Goal: Information Seeking & Learning: Learn about a topic

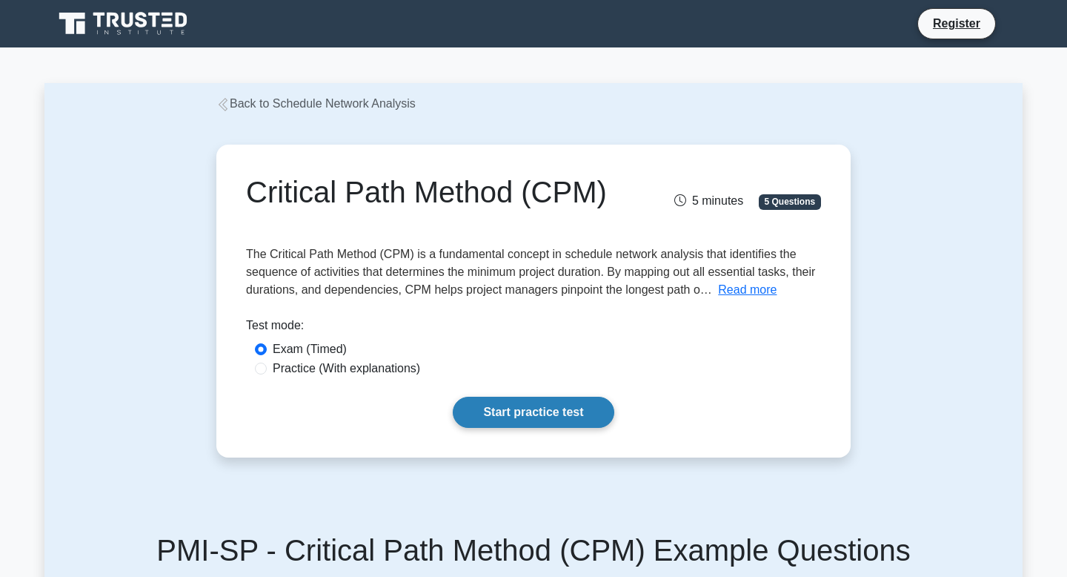
click at [528, 414] on link "Start practice test" at bounding box center [533, 412] width 161 height 31
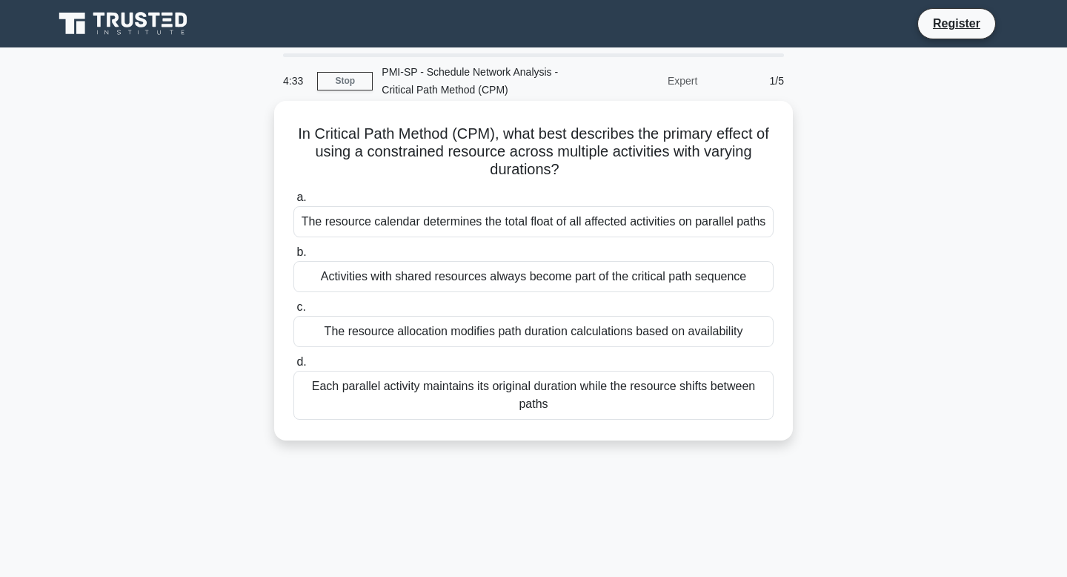
click at [597, 328] on div "The resource allocation modifies path duration calculations based on availabili…" at bounding box center [534, 331] width 480 height 31
click at [294, 312] on input "c. The resource allocation modifies path duration calculations based on availab…" at bounding box center [294, 307] width 0 height 10
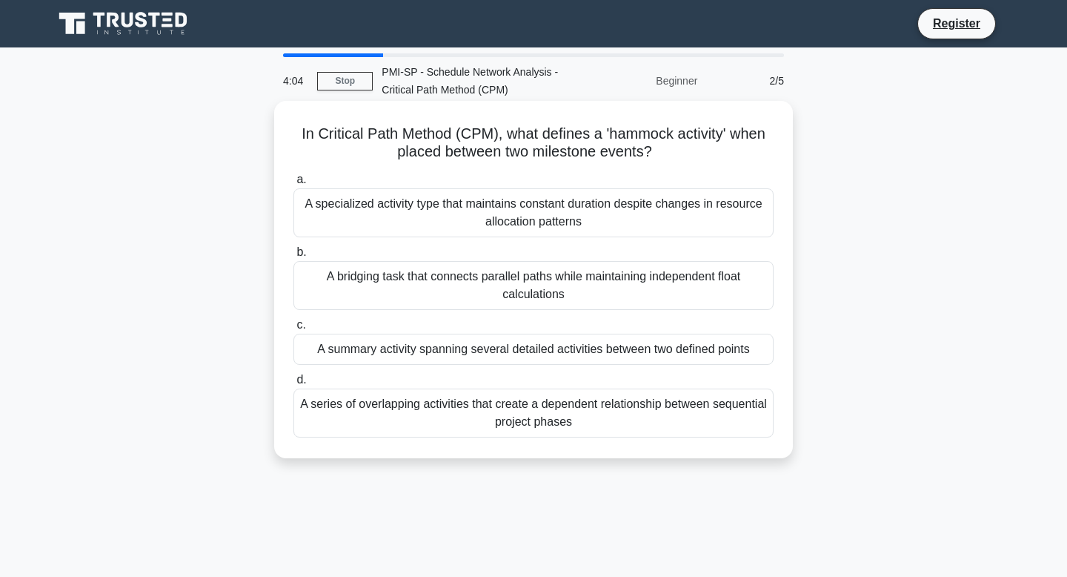
click at [579, 231] on div "A specialized activity type that maintains constant duration despite changes in…" at bounding box center [534, 212] width 480 height 49
click at [294, 185] on input "a. A specialized activity type that maintains constant duration despite changes…" at bounding box center [294, 180] width 0 height 10
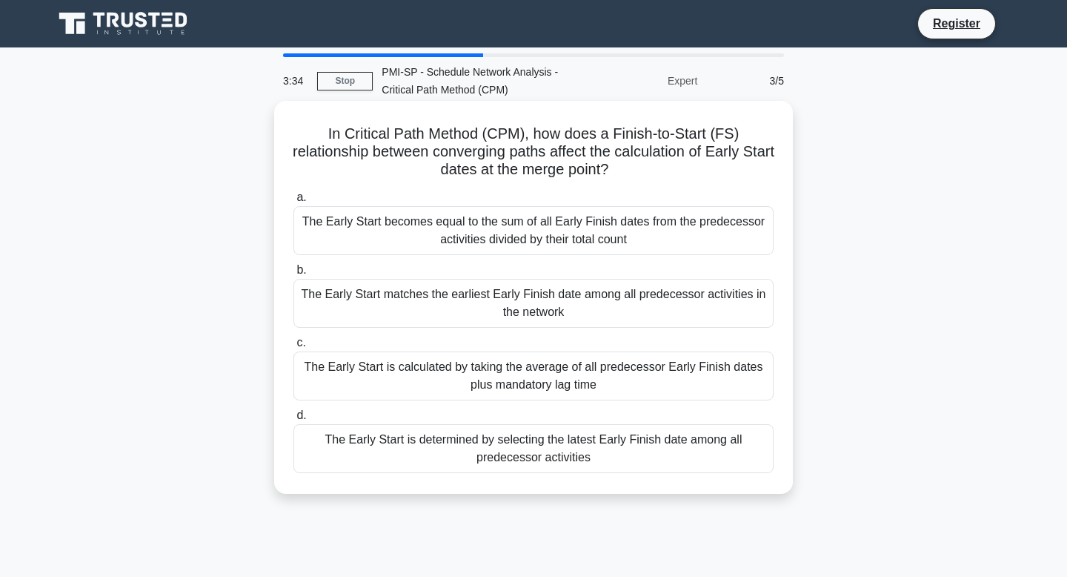
click at [620, 445] on div "The Early Start is determined by selecting the latest Early Finish date among a…" at bounding box center [534, 448] width 480 height 49
click at [294, 420] on input "d. The Early Start is determined by selecting the latest Early Finish date amon…" at bounding box center [294, 416] width 0 height 10
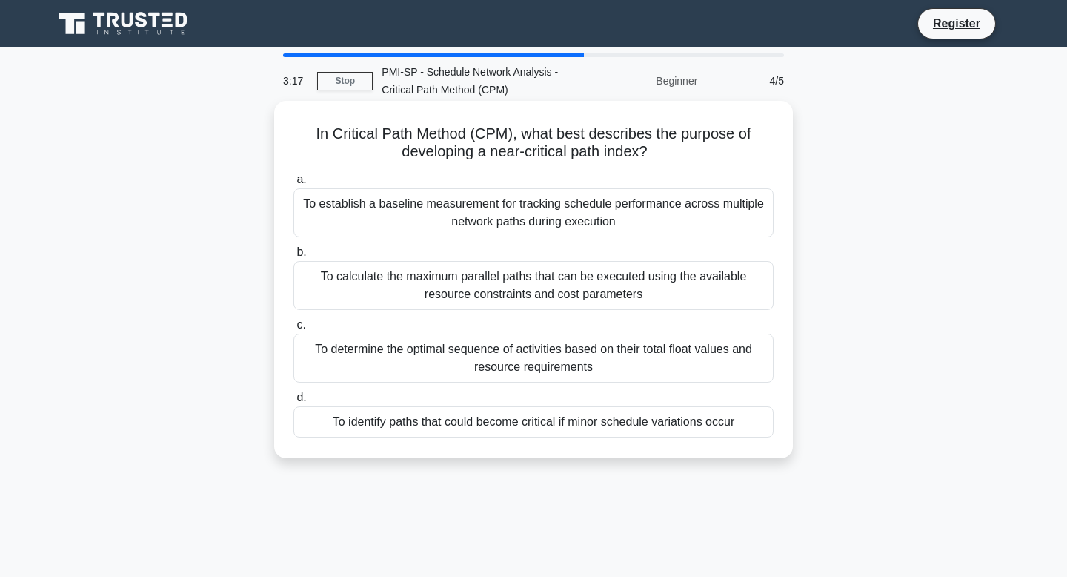
click at [600, 431] on div "To identify paths that could become critical if minor schedule variations occur" at bounding box center [534, 421] width 480 height 31
click at [294, 402] on input "d. To identify paths that could become critical if minor schedule variations oc…" at bounding box center [294, 398] width 0 height 10
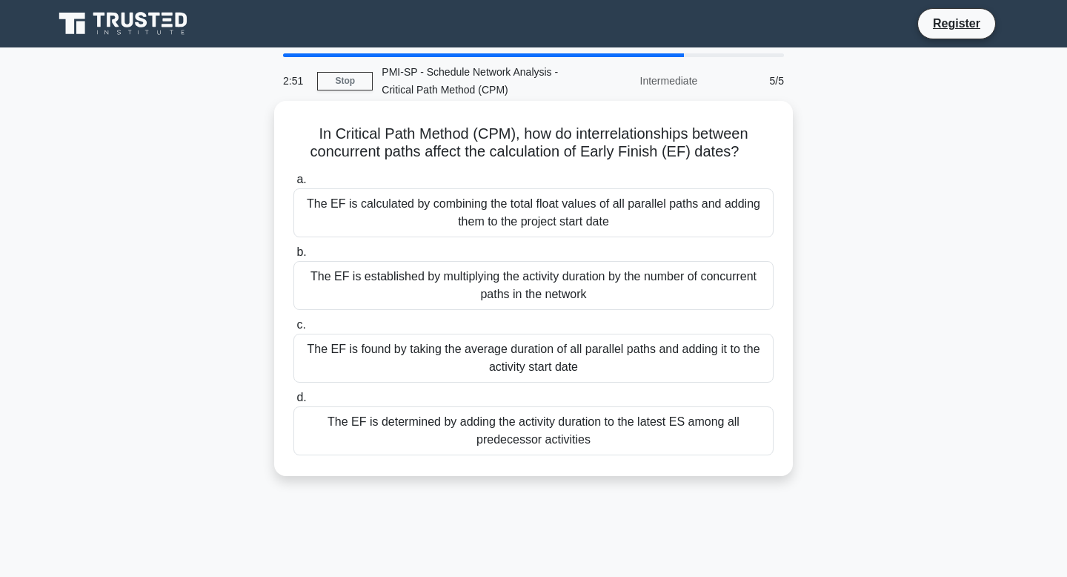
click at [643, 445] on div "The EF is determined by adding the activity duration to the latest ES among all…" at bounding box center [534, 430] width 480 height 49
click at [294, 402] on input "d. The EF is determined by adding the activity duration to the latest ES among …" at bounding box center [294, 398] width 0 height 10
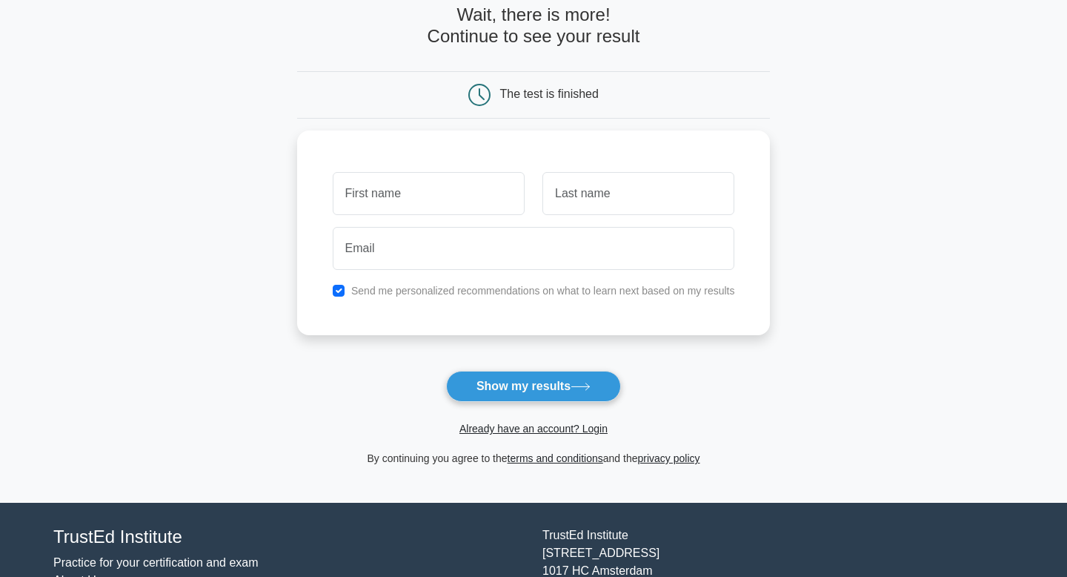
scroll to position [81, 0]
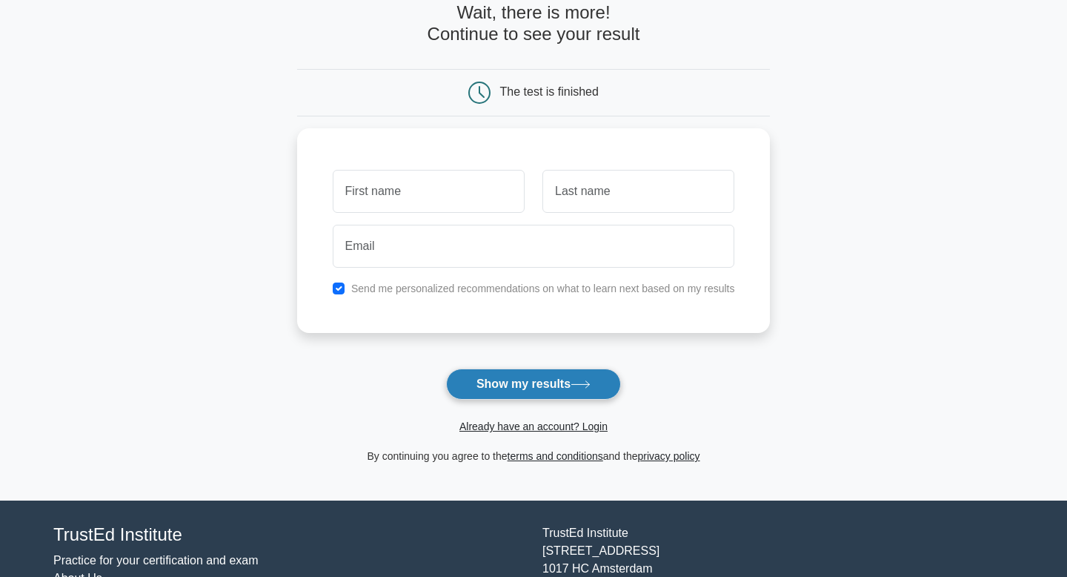
click at [498, 375] on button "Show my results" at bounding box center [533, 383] width 175 height 31
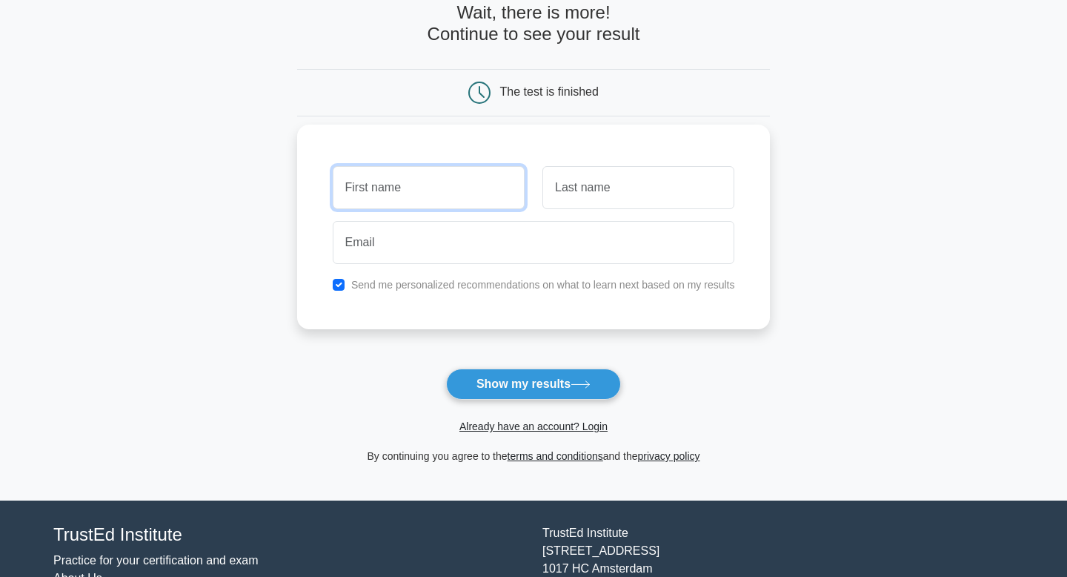
click at [417, 176] on input "text" at bounding box center [429, 187] width 192 height 43
type input "Sagar"
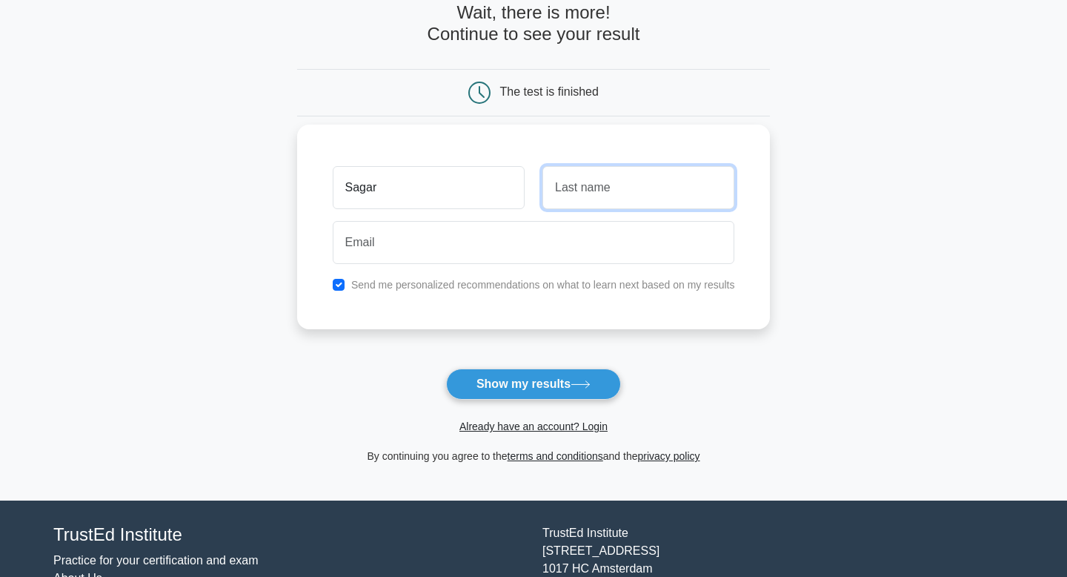
click at [565, 190] on input "text" at bounding box center [639, 187] width 192 height 43
type input "Sureka"
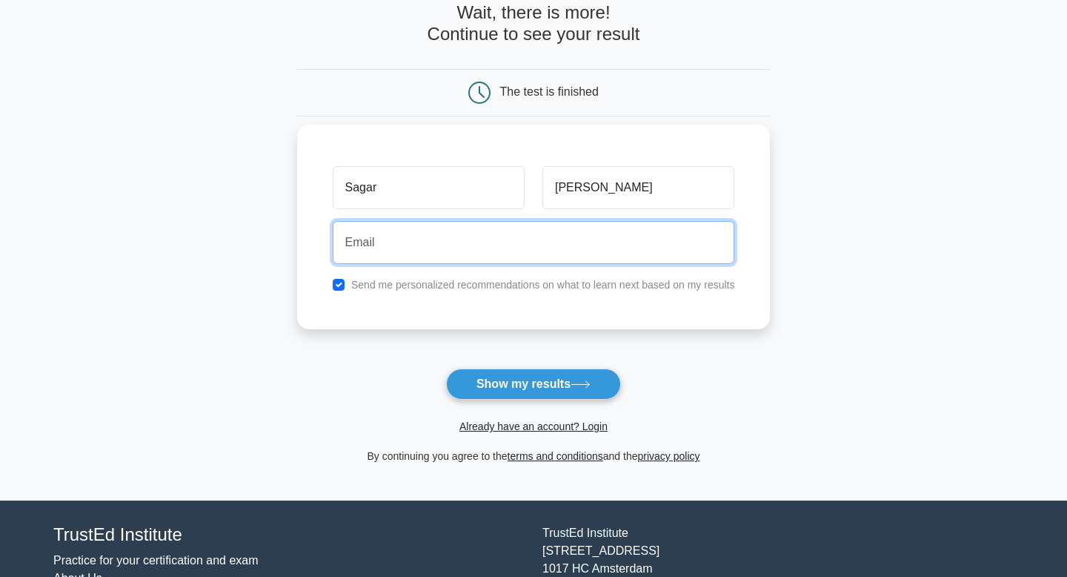
click at [509, 245] on input "email" at bounding box center [534, 242] width 402 height 43
type input "sagar.sureka@columbia.edu"
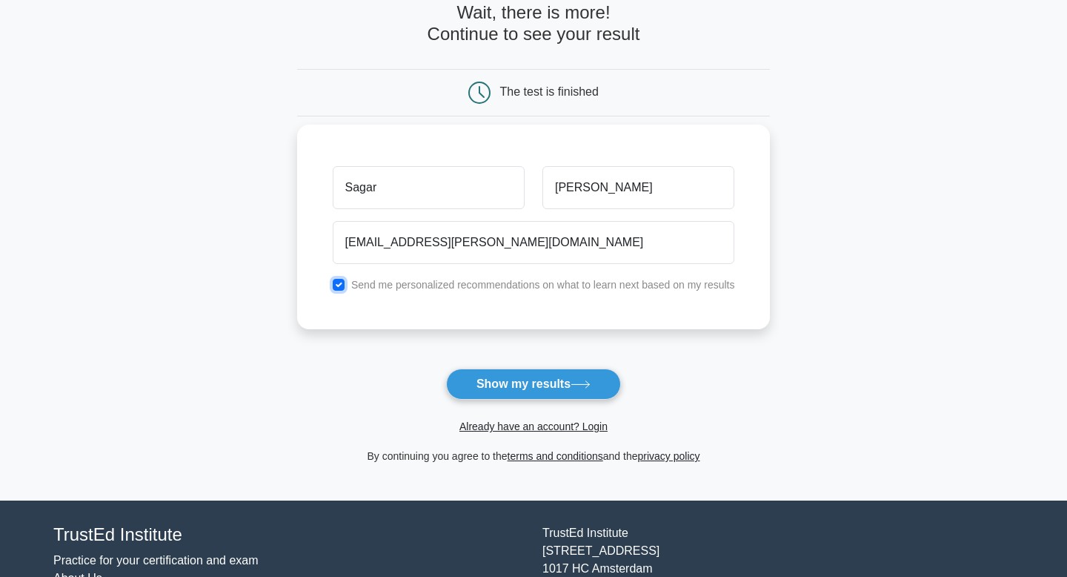
click at [339, 285] on input "checkbox" at bounding box center [339, 285] width 12 height 12
checkbox input "false"
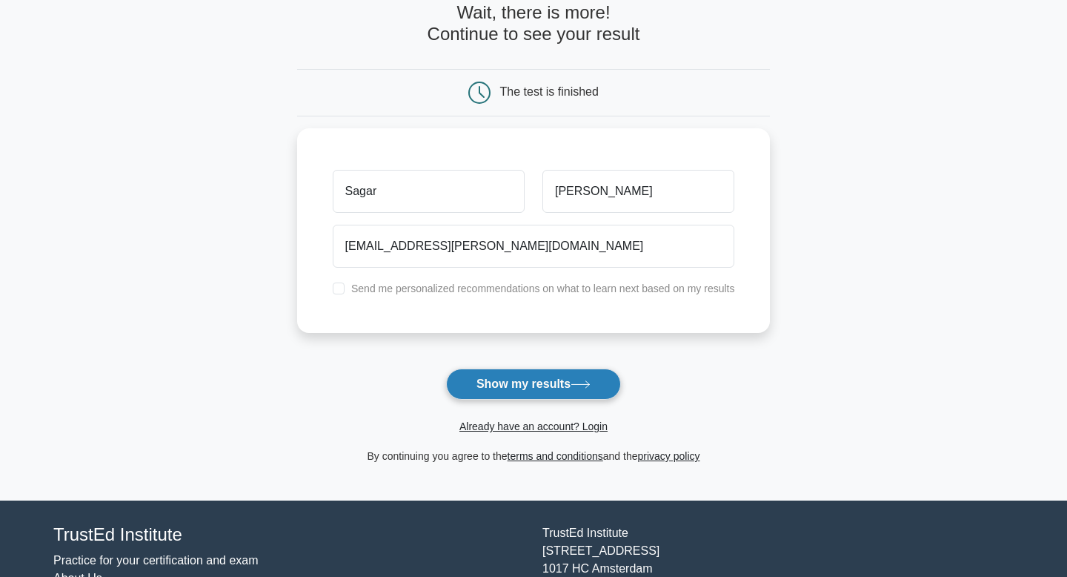
click at [502, 383] on button "Show my results" at bounding box center [533, 383] width 175 height 31
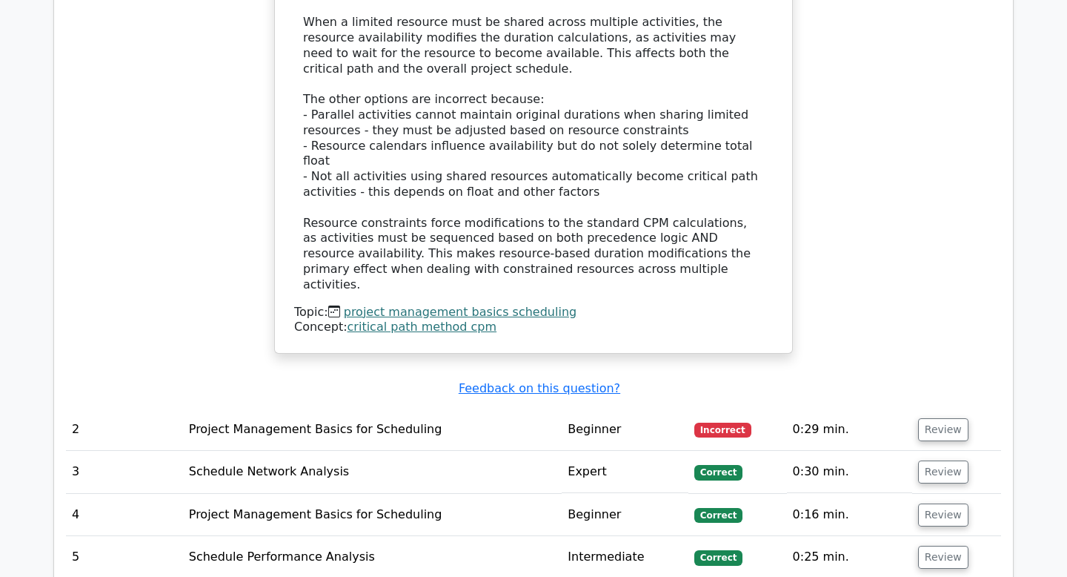
scroll to position [1631, 0]
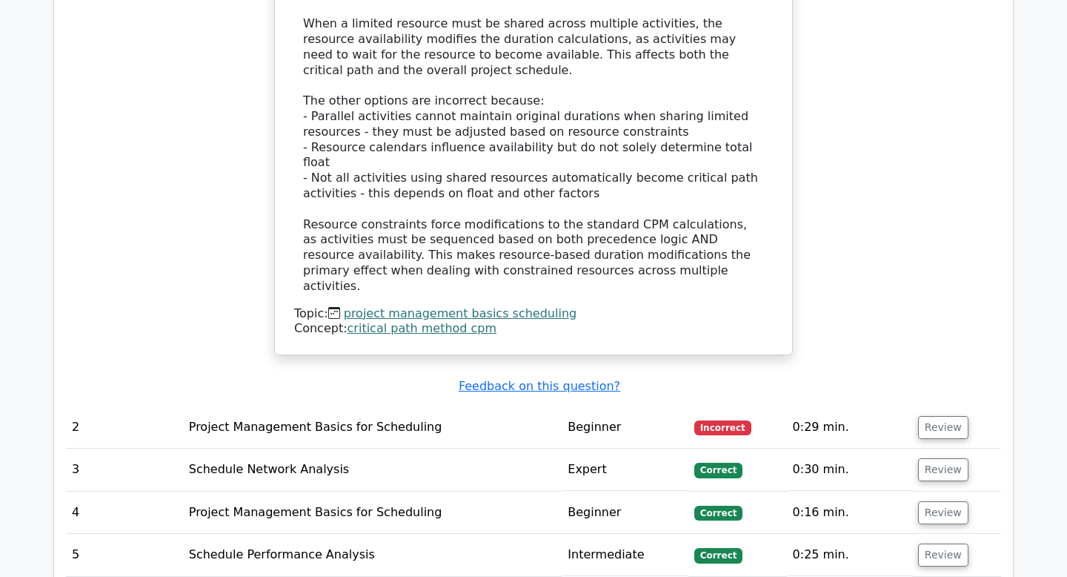
click at [377, 406] on td "Project Management Basics for Scheduling" at bounding box center [372, 427] width 379 height 42
click at [955, 416] on button "Review" at bounding box center [943, 427] width 50 height 23
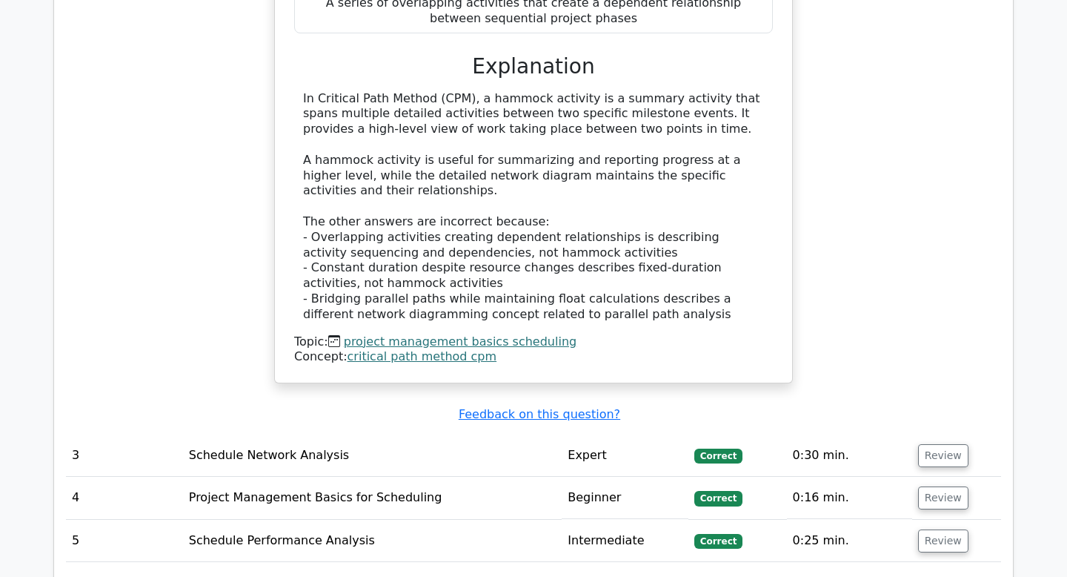
scroll to position [2373, 0]
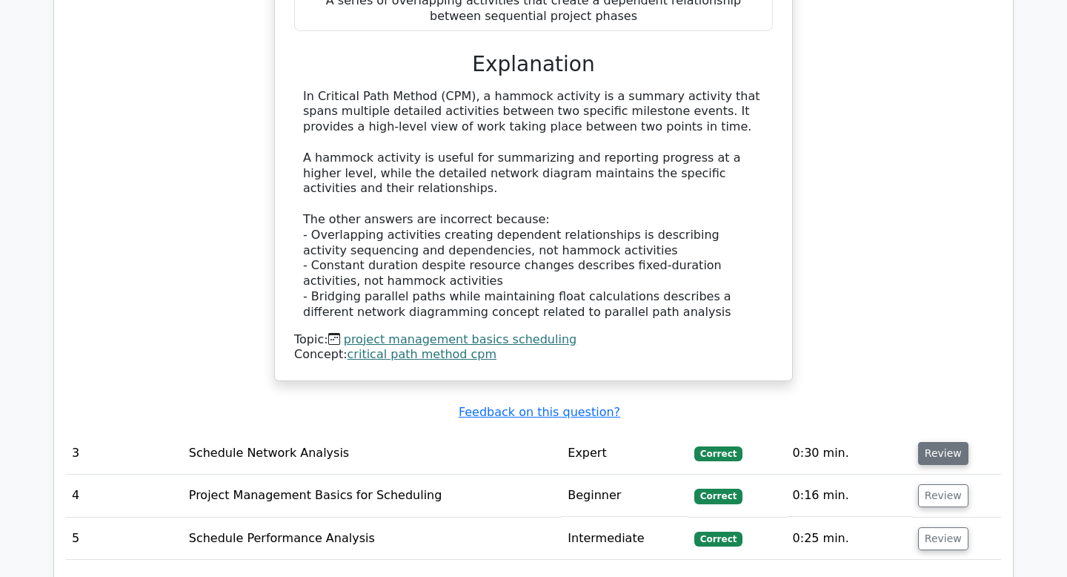
click at [953, 442] on button "Review" at bounding box center [943, 453] width 50 height 23
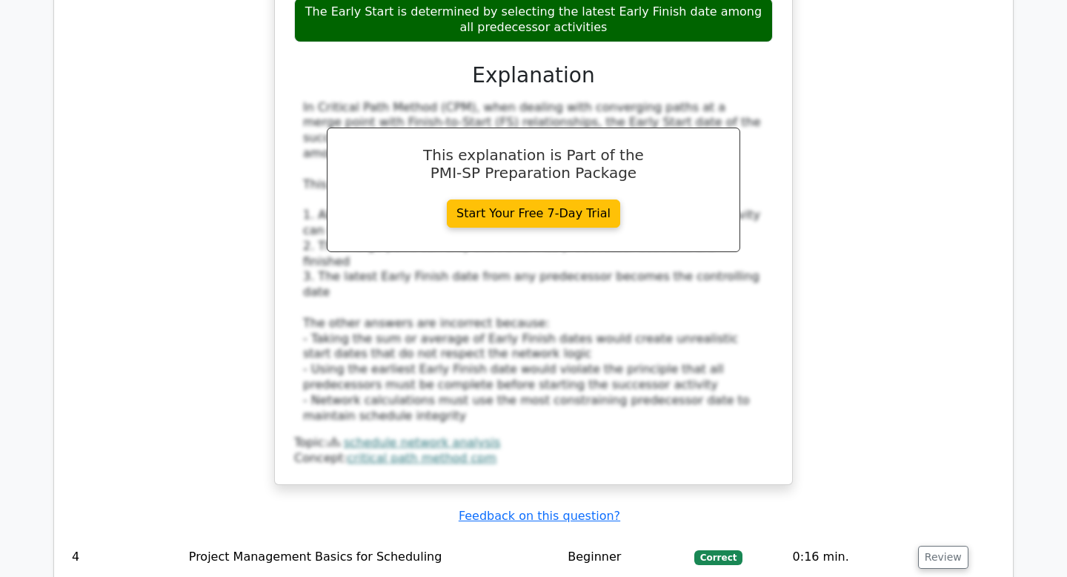
scroll to position [3159, 0]
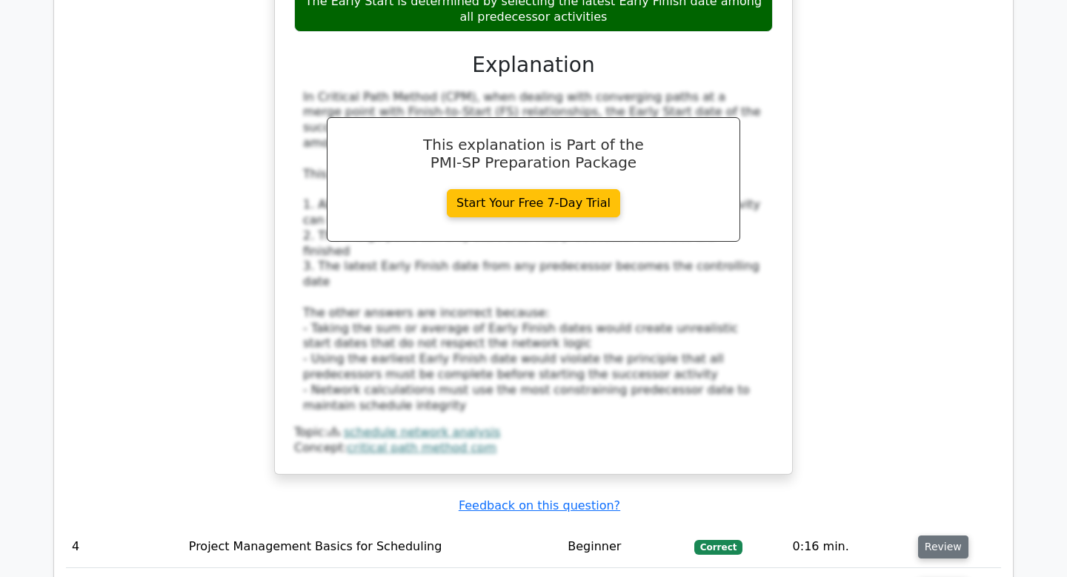
click at [926, 535] on button "Review" at bounding box center [943, 546] width 50 height 23
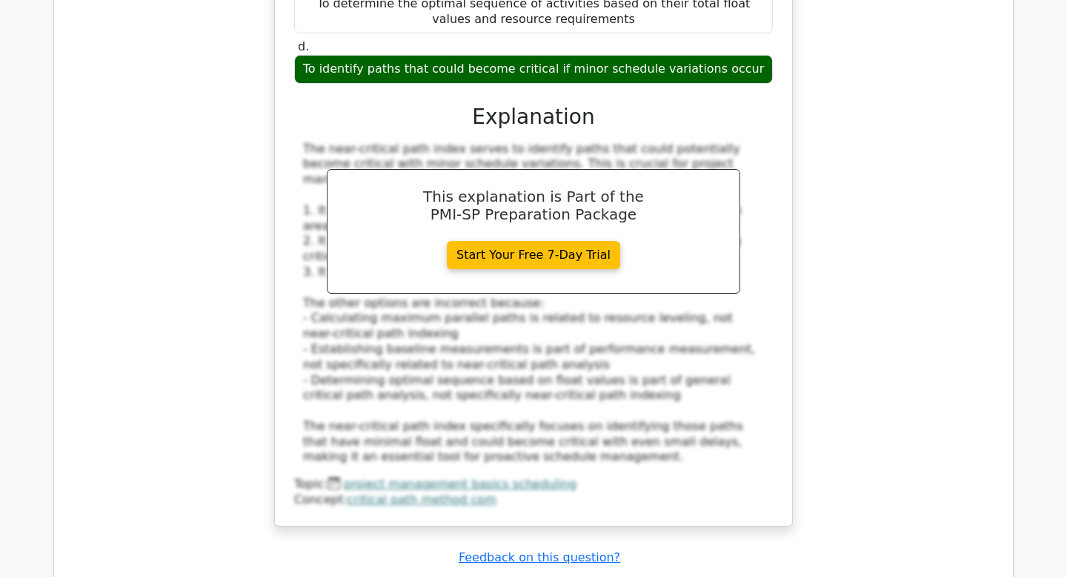
scroll to position [4022, 0]
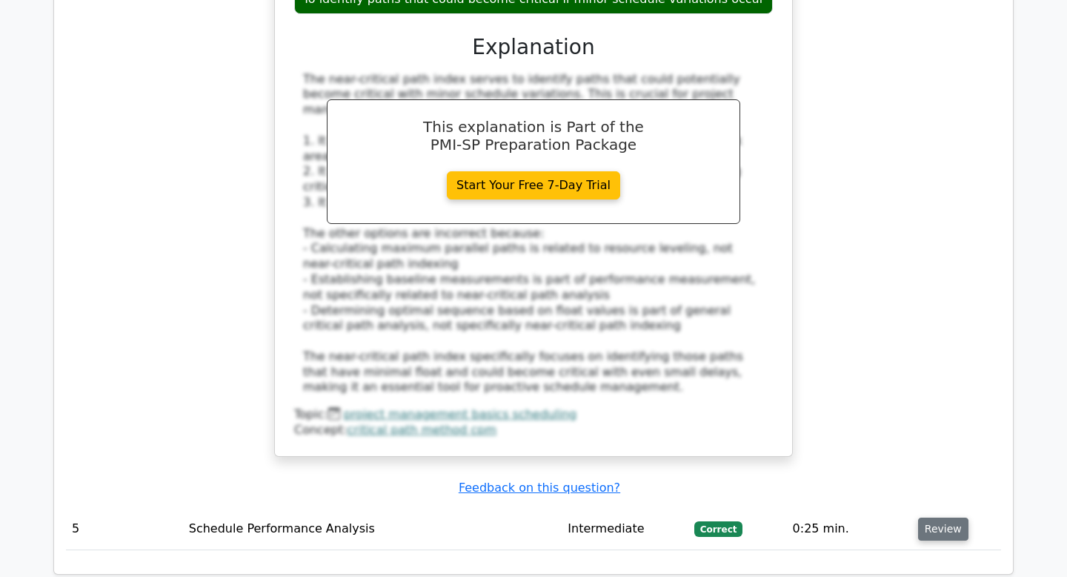
click at [924, 517] on button "Review" at bounding box center [943, 528] width 50 height 23
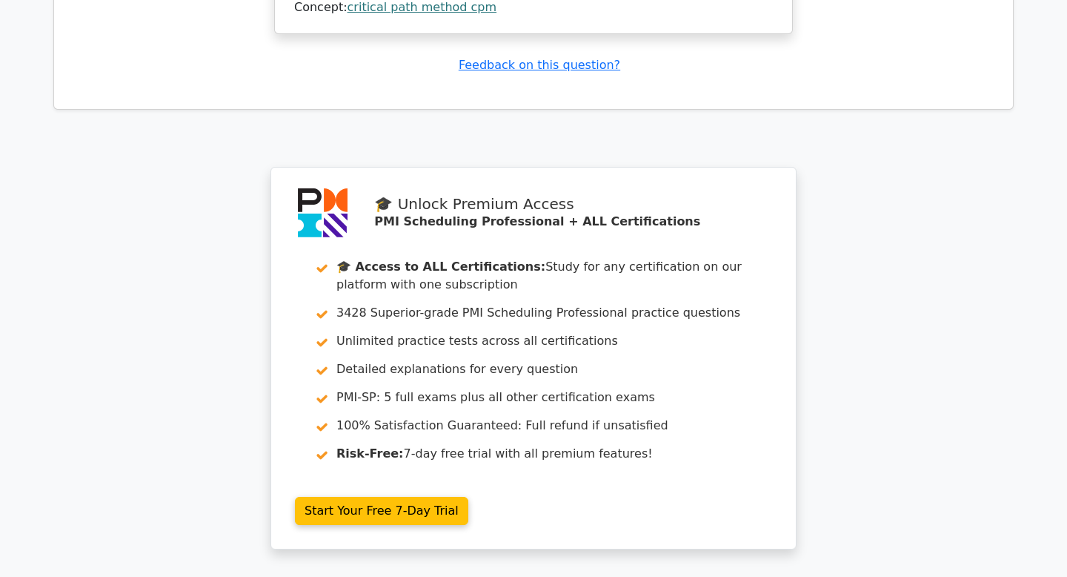
scroll to position [5371, 0]
